Goal: Check status

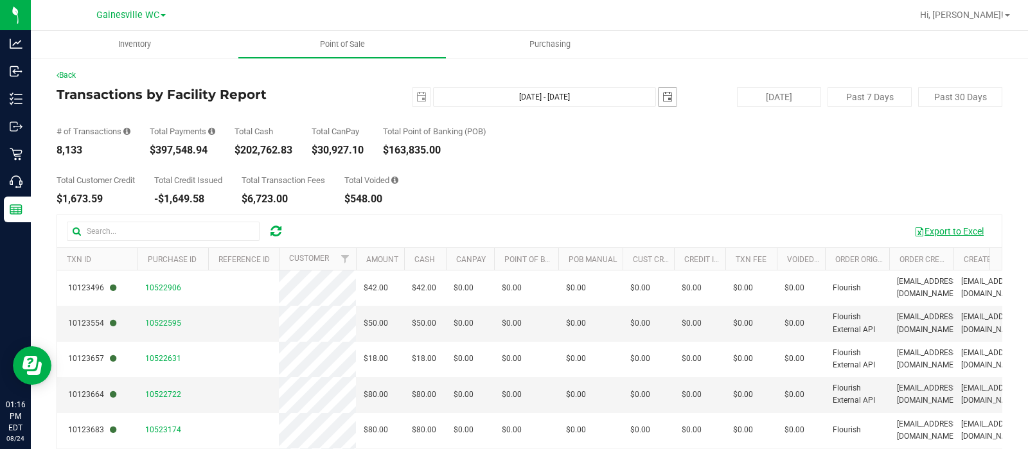
click at [663, 94] on span "select" at bounding box center [668, 97] width 10 height 10
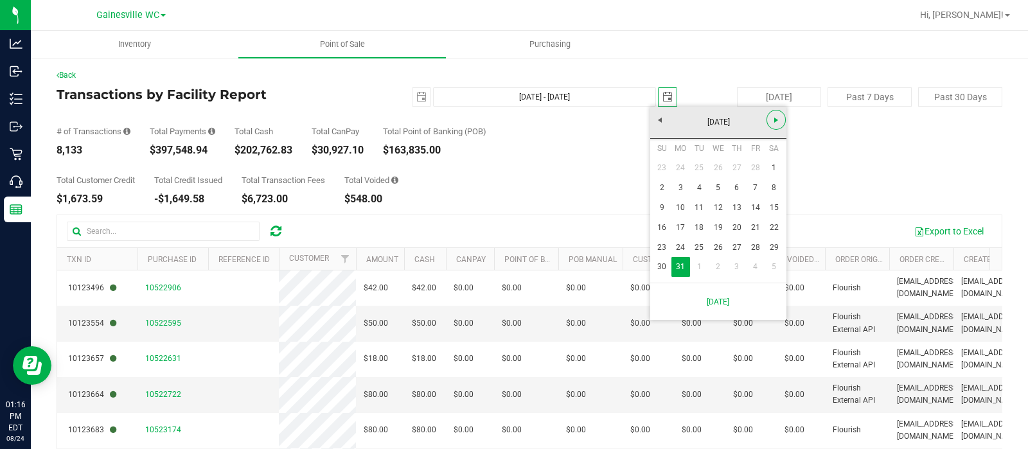
click at [773, 125] on link "Next" at bounding box center [777, 120] width 20 height 20
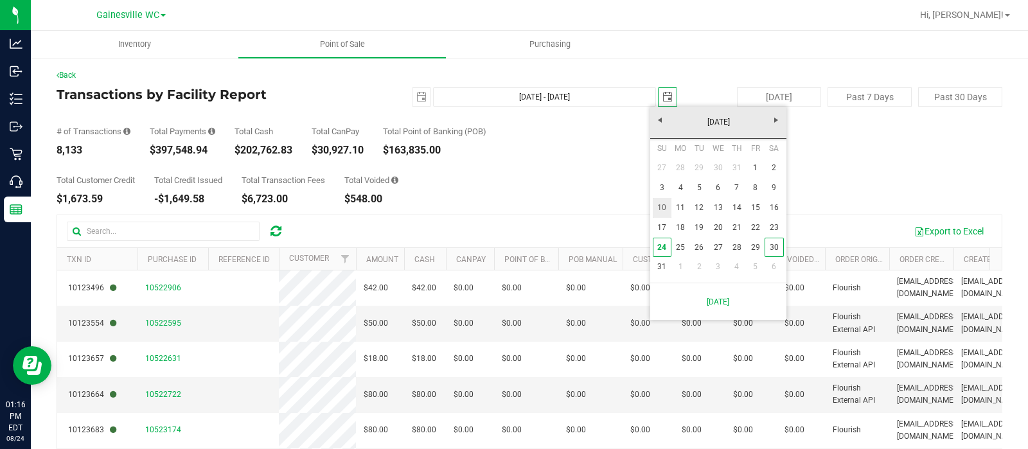
click at [668, 207] on link "10" at bounding box center [662, 208] width 19 height 20
type input "[DATE] - [DATE]"
type input "[DATE]"
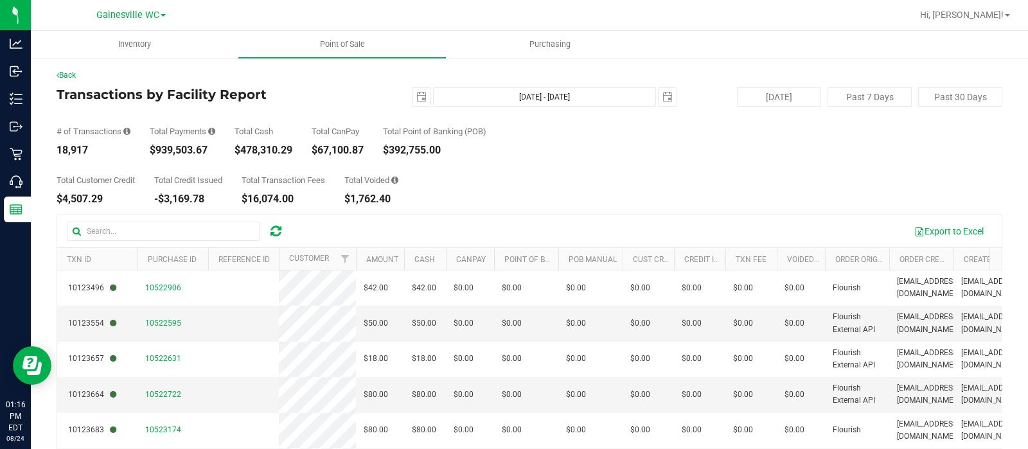
click at [695, 200] on div "Total Customer Credit $4,507.29 Total Credit Issued -$3,169.78 Total Transactio…" at bounding box center [530, 180] width 946 height 49
